Goal: Information Seeking & Learning: Learn about a topic

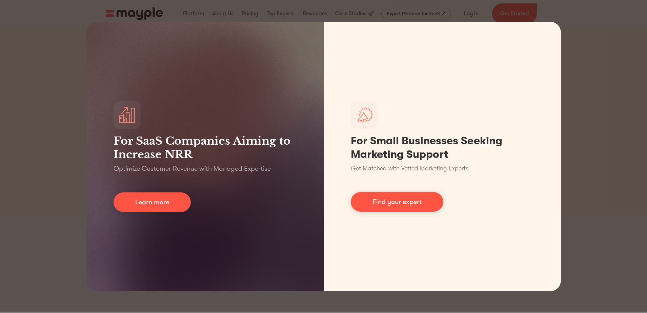
click at [598, 77] on div "For SaaS Companies Aiming to Increase NRR Optimize Customer Revenue with Manage…" at bounding box center [323, 156] width 647 height 313
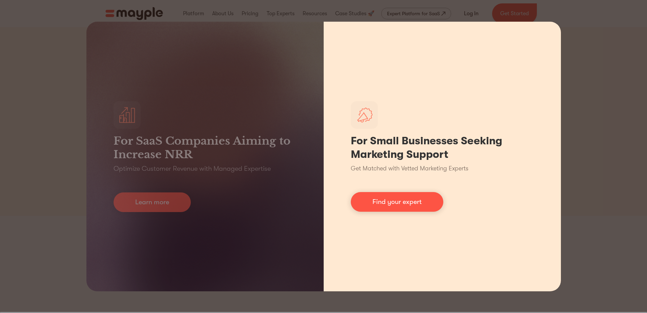
click at [457, 59] on div "For Small Businesses Seeking Marketing Support Get Matched with Vetted Marketin…" at bounding box center [442, 157] width 237 height 270
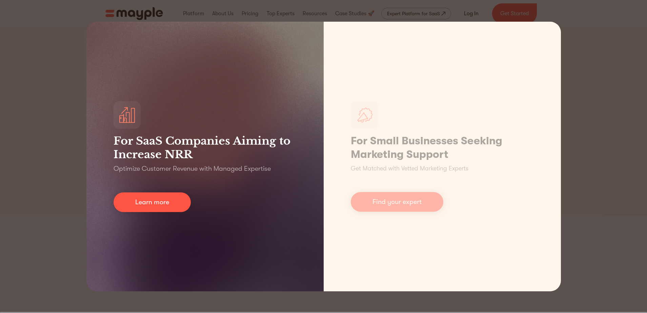
click at [227, 74] on div "For SaaS Companies Aiming to Increase NRR Optimize Customer Revenue with Manage…" at bounding box center [204, 157] width 237 height 270
click at [127, 202] on link "Learn more" at bounding box center [152, 203] width 77 height 20
